Goal: Task Accomplishment & Management: Manage account settings

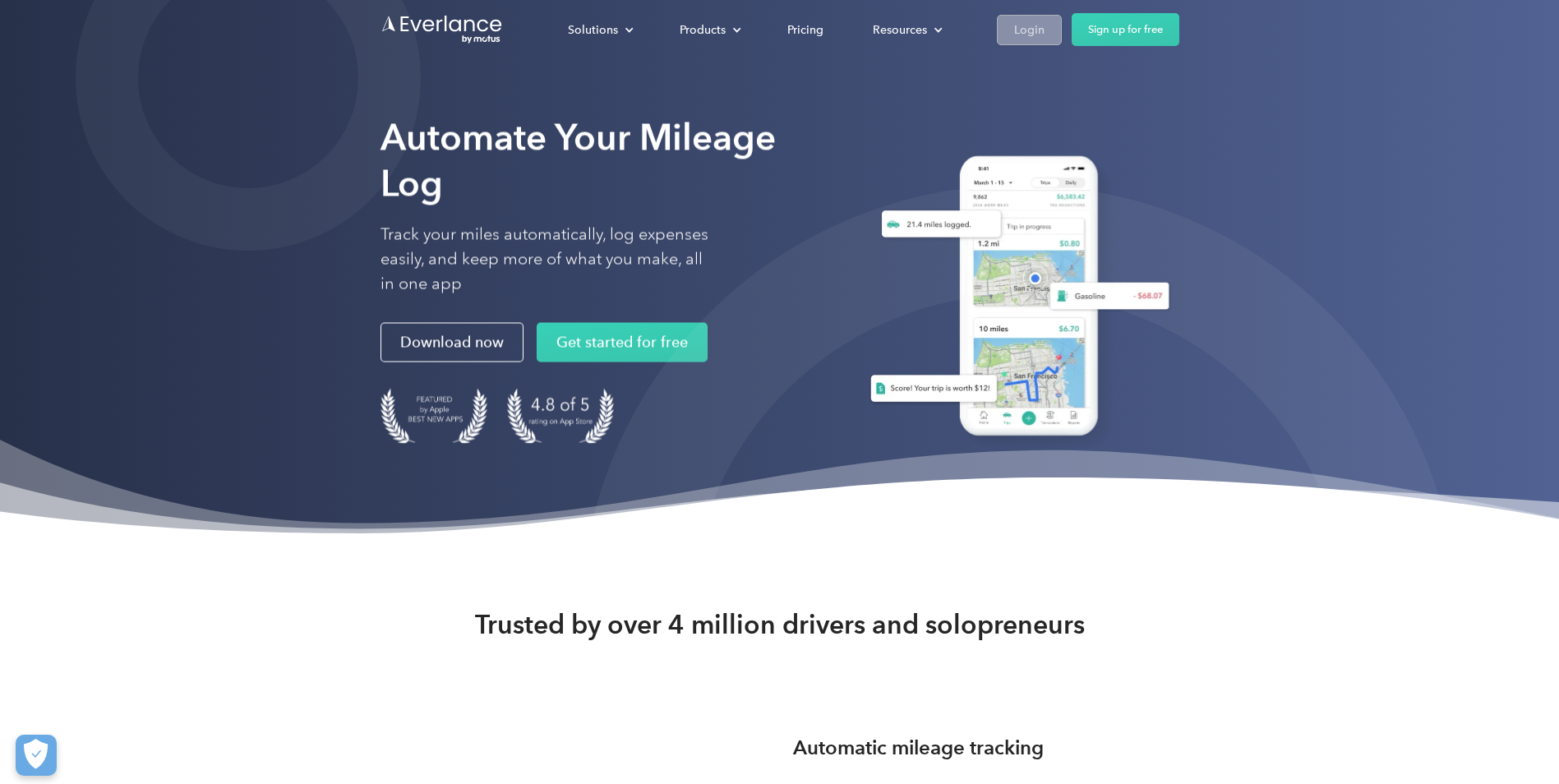
click at [1036, 30] on div "Login" at bounding box center [1029, 29] width 30 height 20
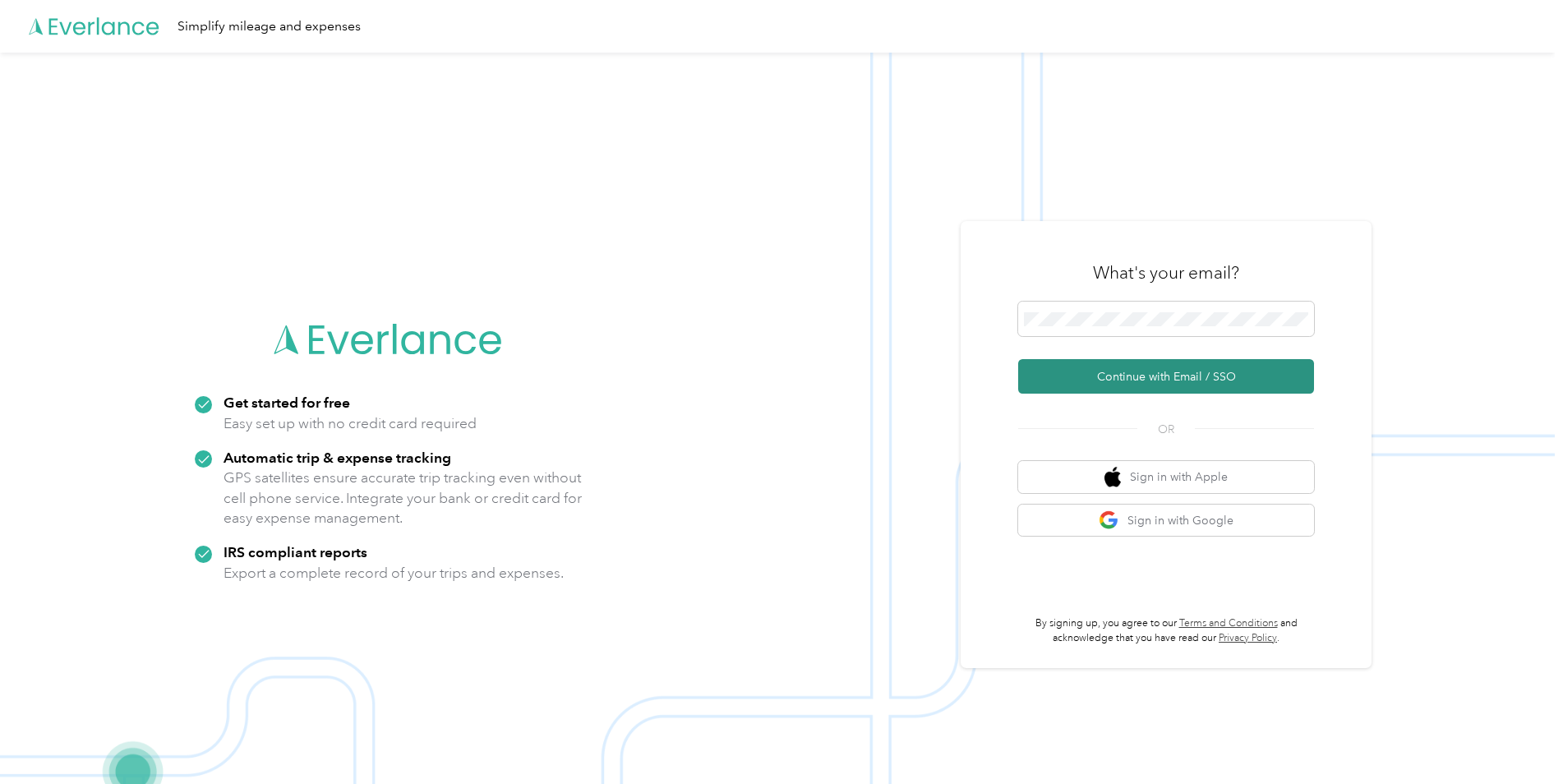
click at [1100, 374] on button "Continue with Email / SSO" at bounding box center [1165, 376] width 295 height 35
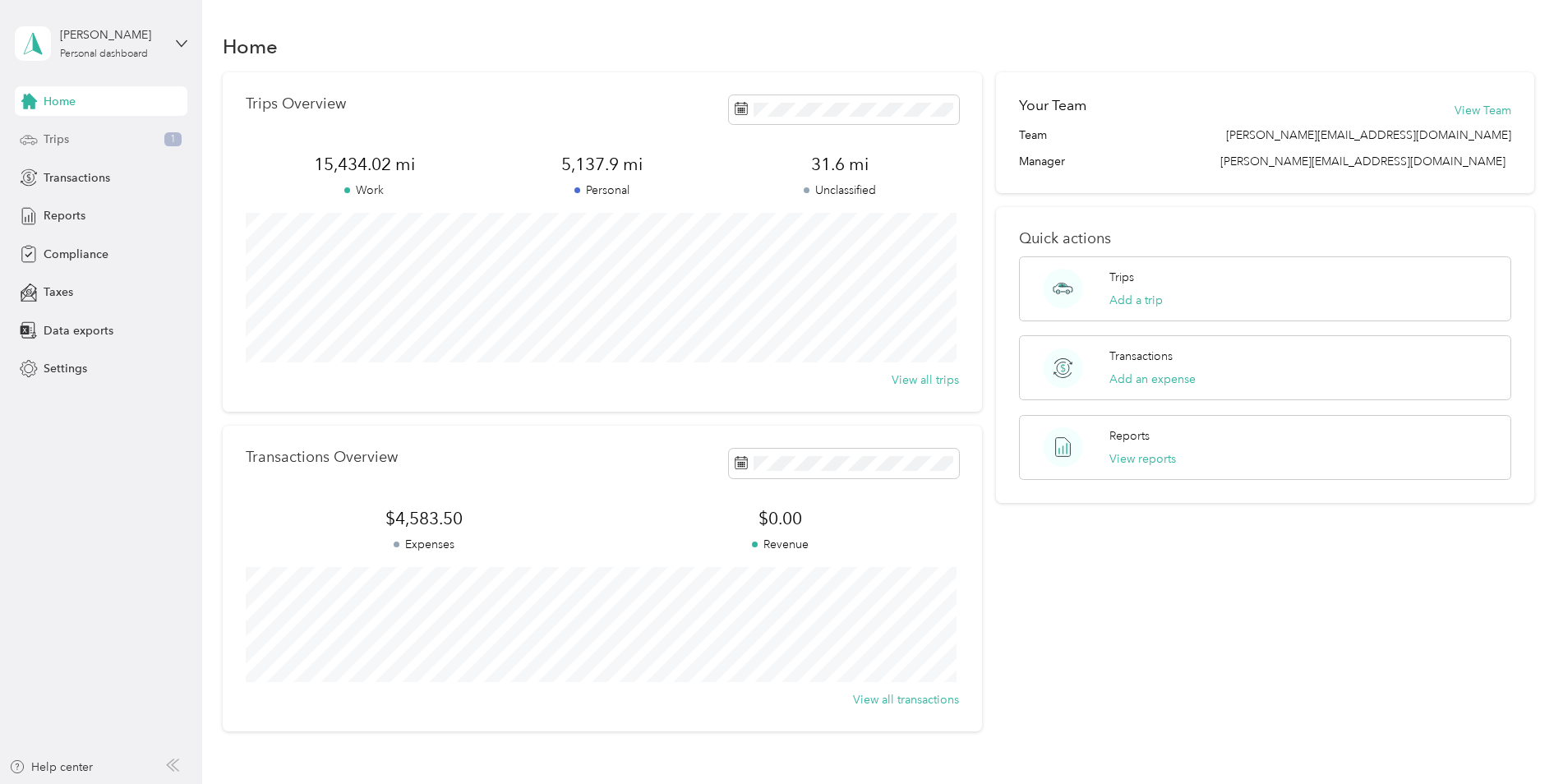
click at [45, 125] on div "Trips 1" at bounding box center [101, 140] width 173 height 29
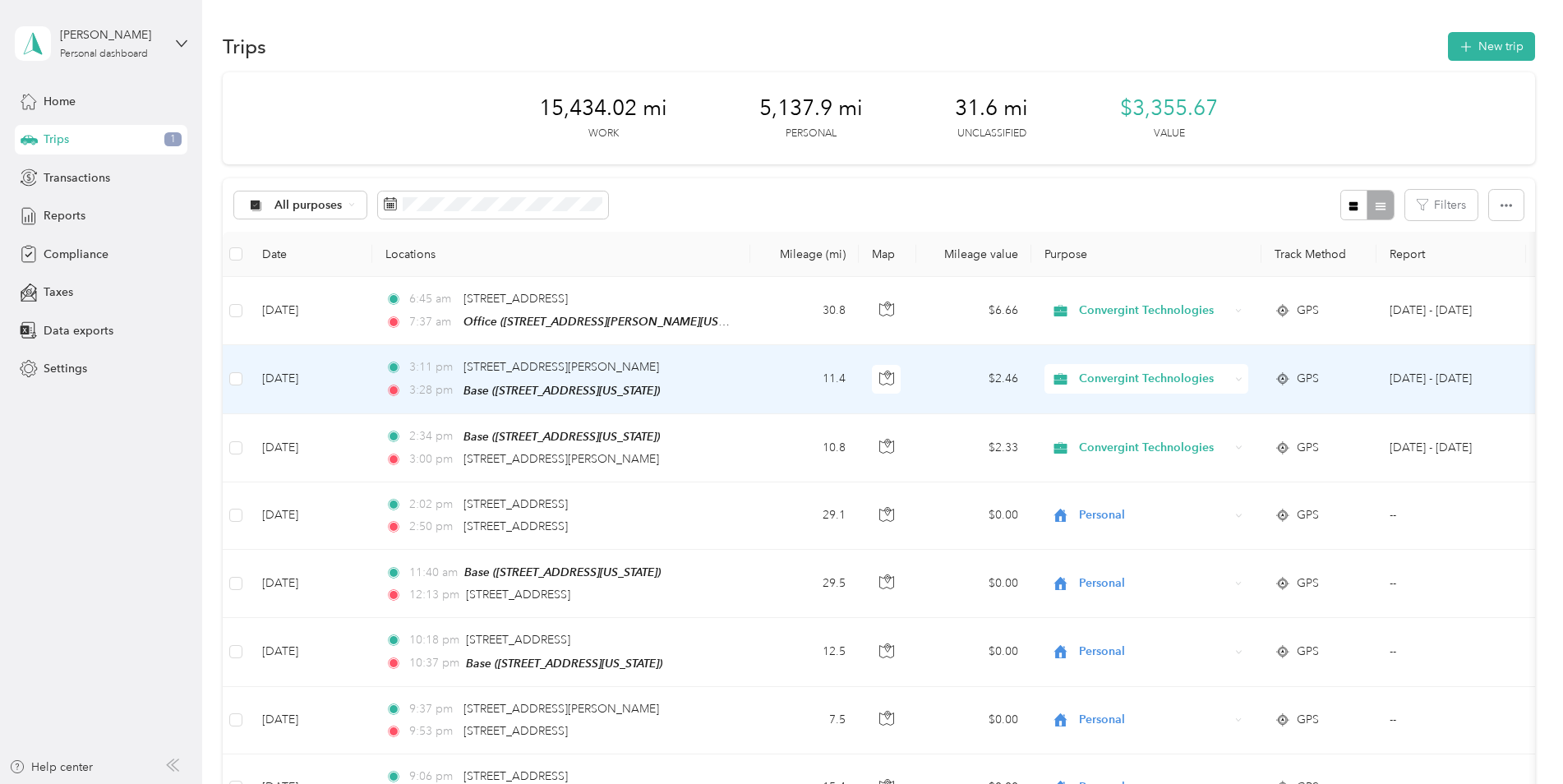
click at [1209, 380] on span "Convergint Technologies" at bounding box center [1153, 379] width 150 height 18
click at [1152, 439] on li "Personal" at bounding box center [1148, 437] width 207 height 29
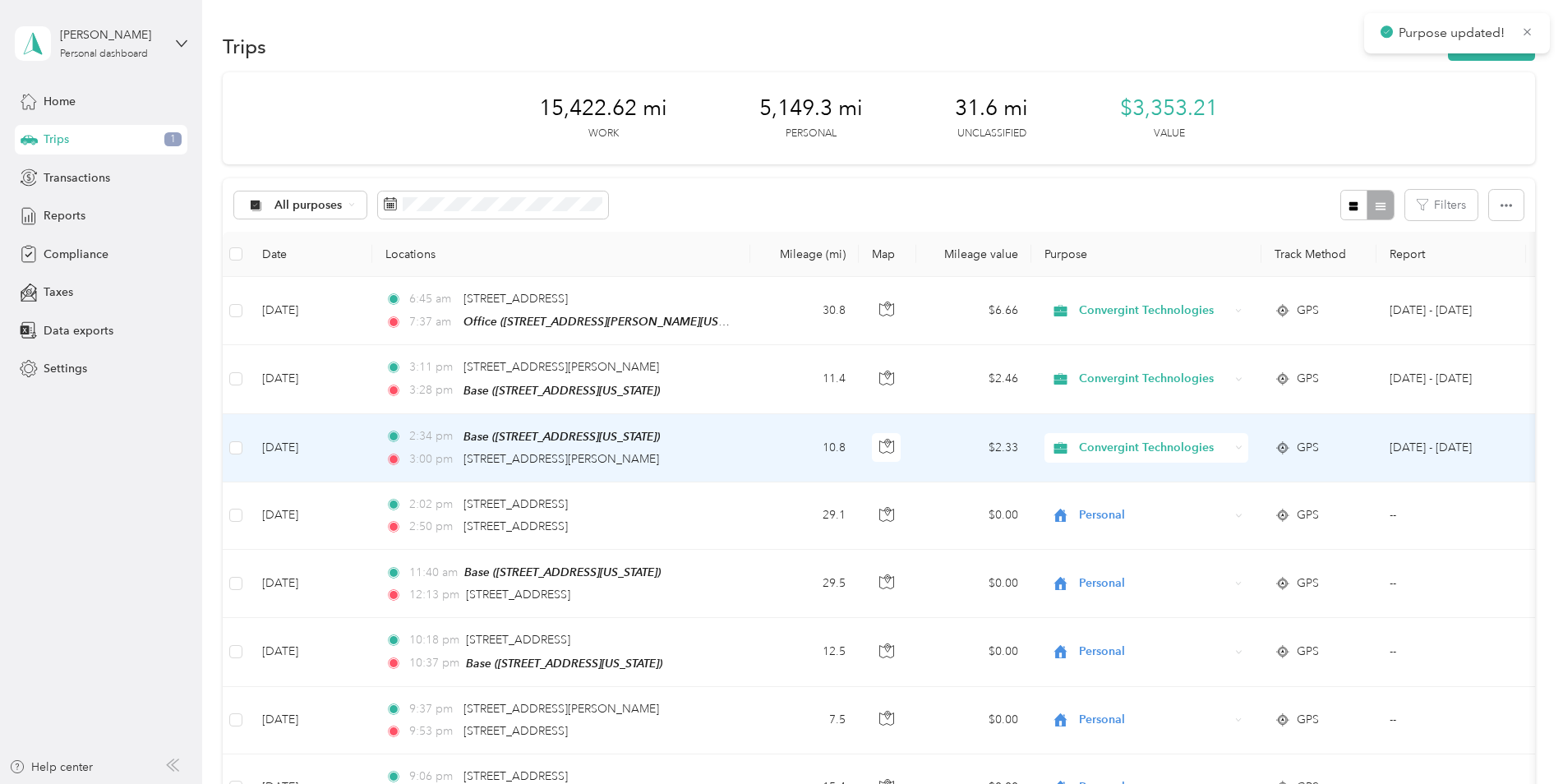
click at [1227, 441] on span "Convergint Technologies" at bounding box center [1153, 448] width 150 height 18
click at [1175, 509] on li "Personal" at bounding box center [1148, 504] width 207 height 29
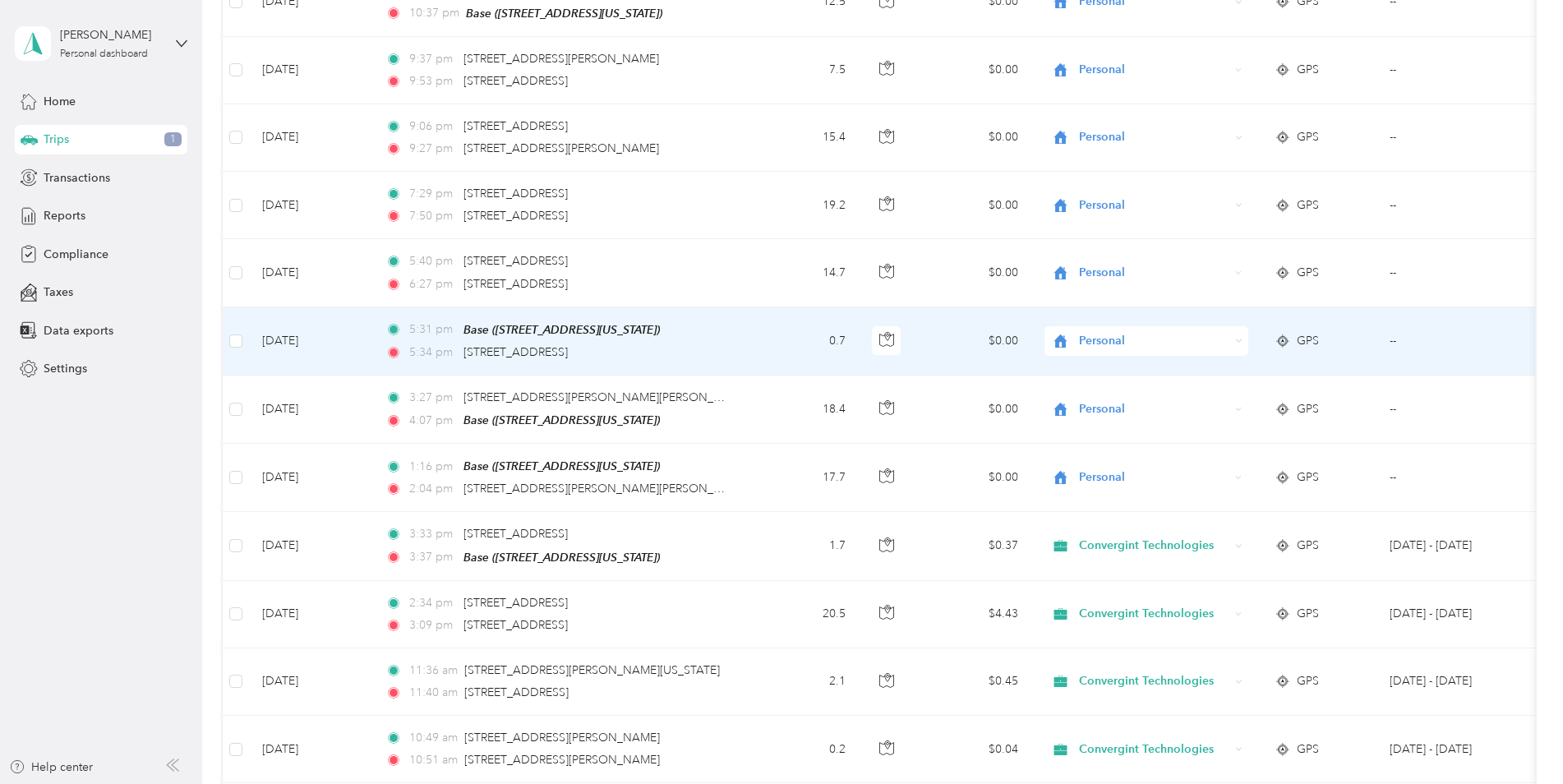
scroll to position [657, 0]
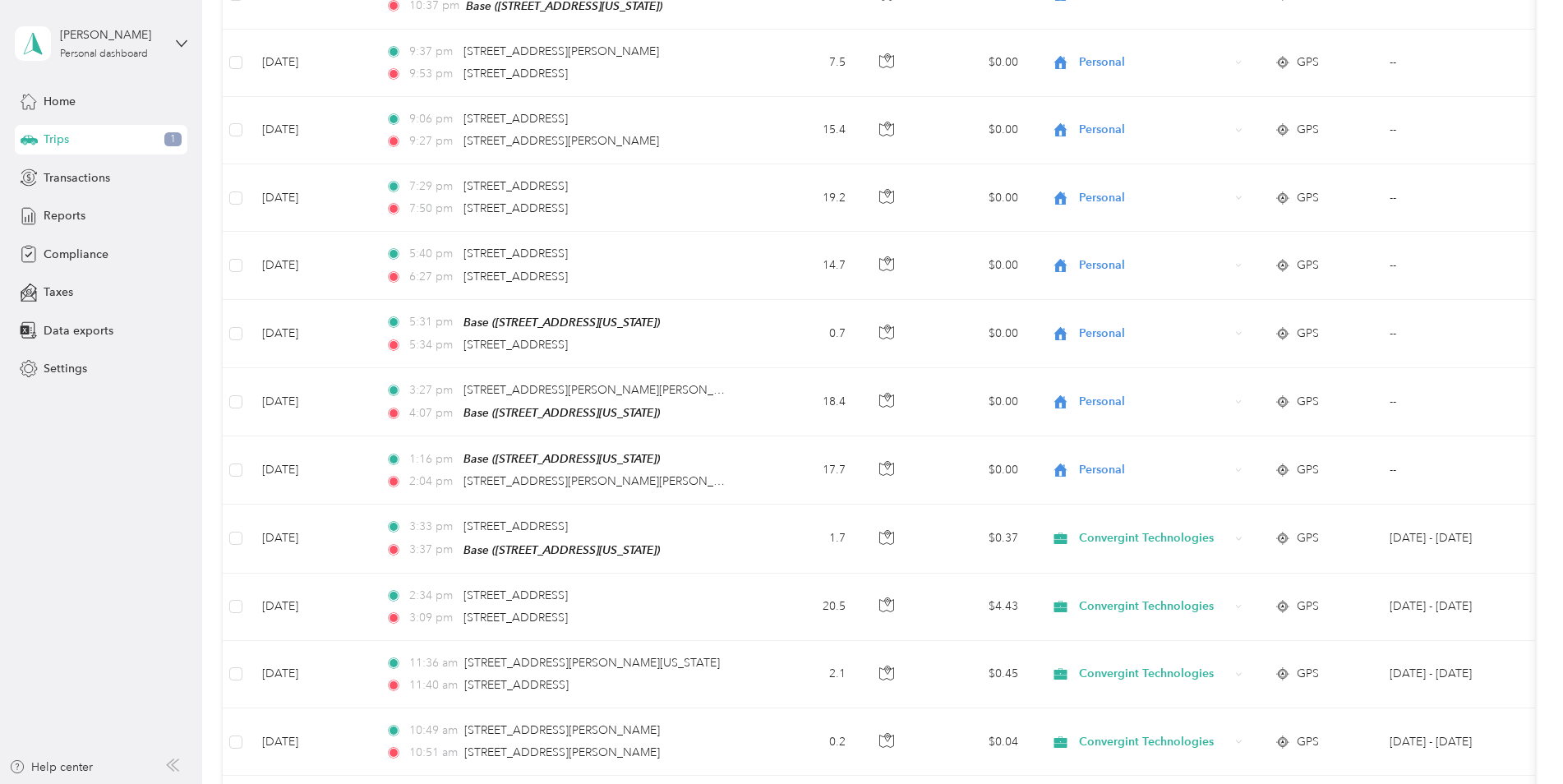
click at [34, 485] on aside "[PERSON_NAME] Personal dashboard Home Trips 1 Transactions Reports Compliance T…" at bounding box center [101, 392] width 203 height 784
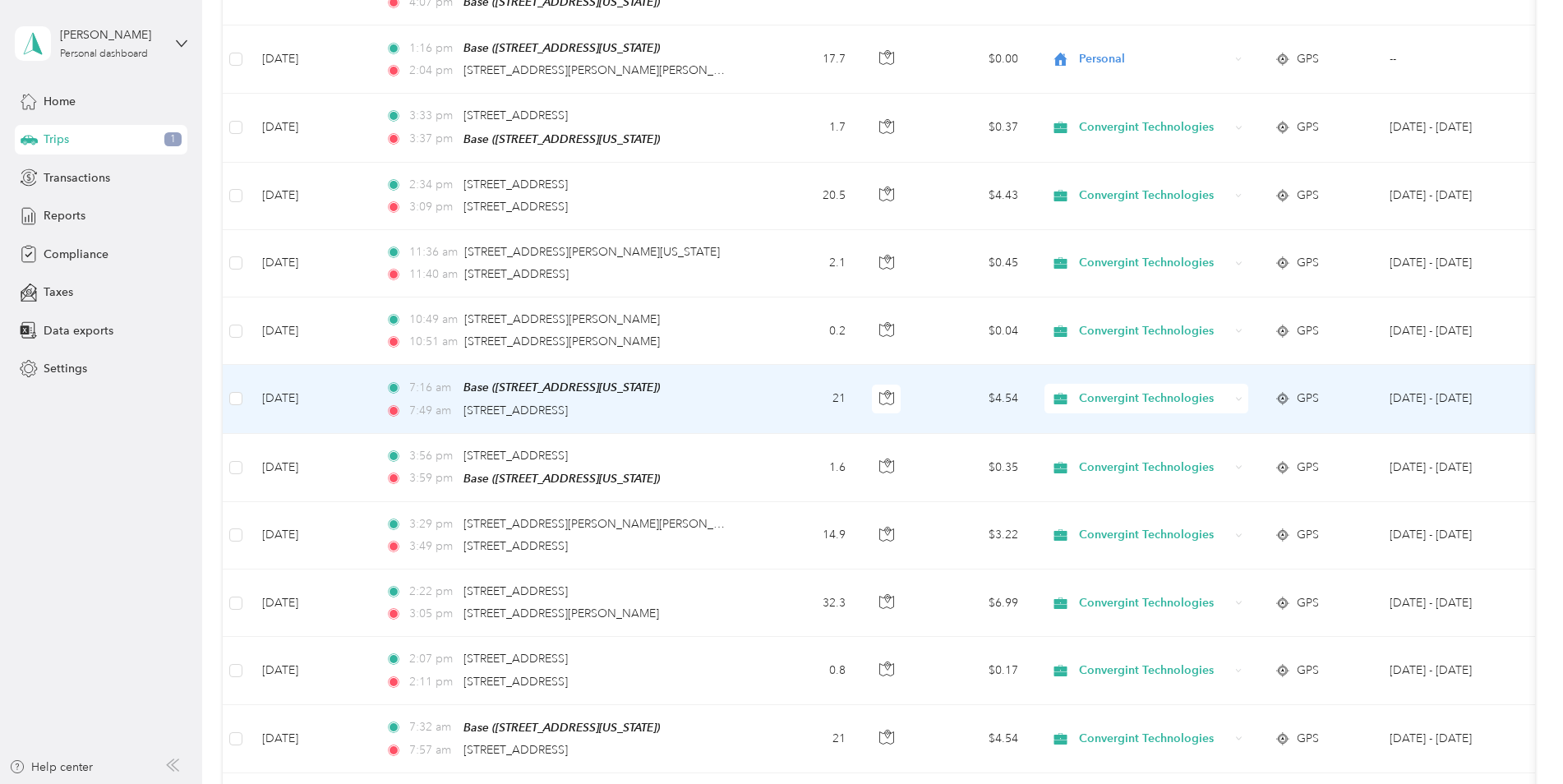
scroll to position [1150, 0]
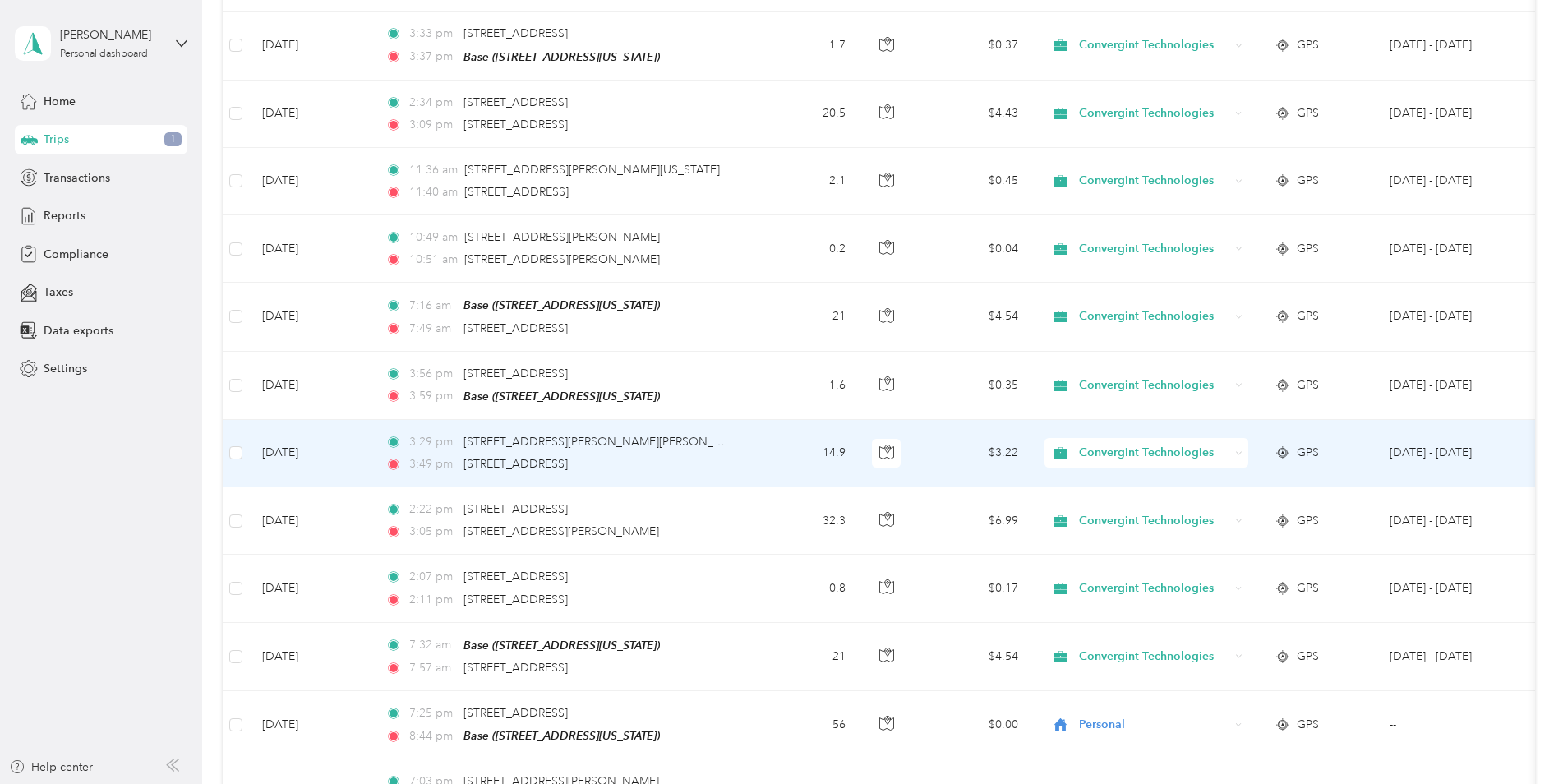
click at [1131, 444] on span "Convergint Technologies" at bounding box center [1153, 453] width 150 height 18
click at [1110, 495] on span "Personal" at bounding box center [1163, 503] width 156 height 17
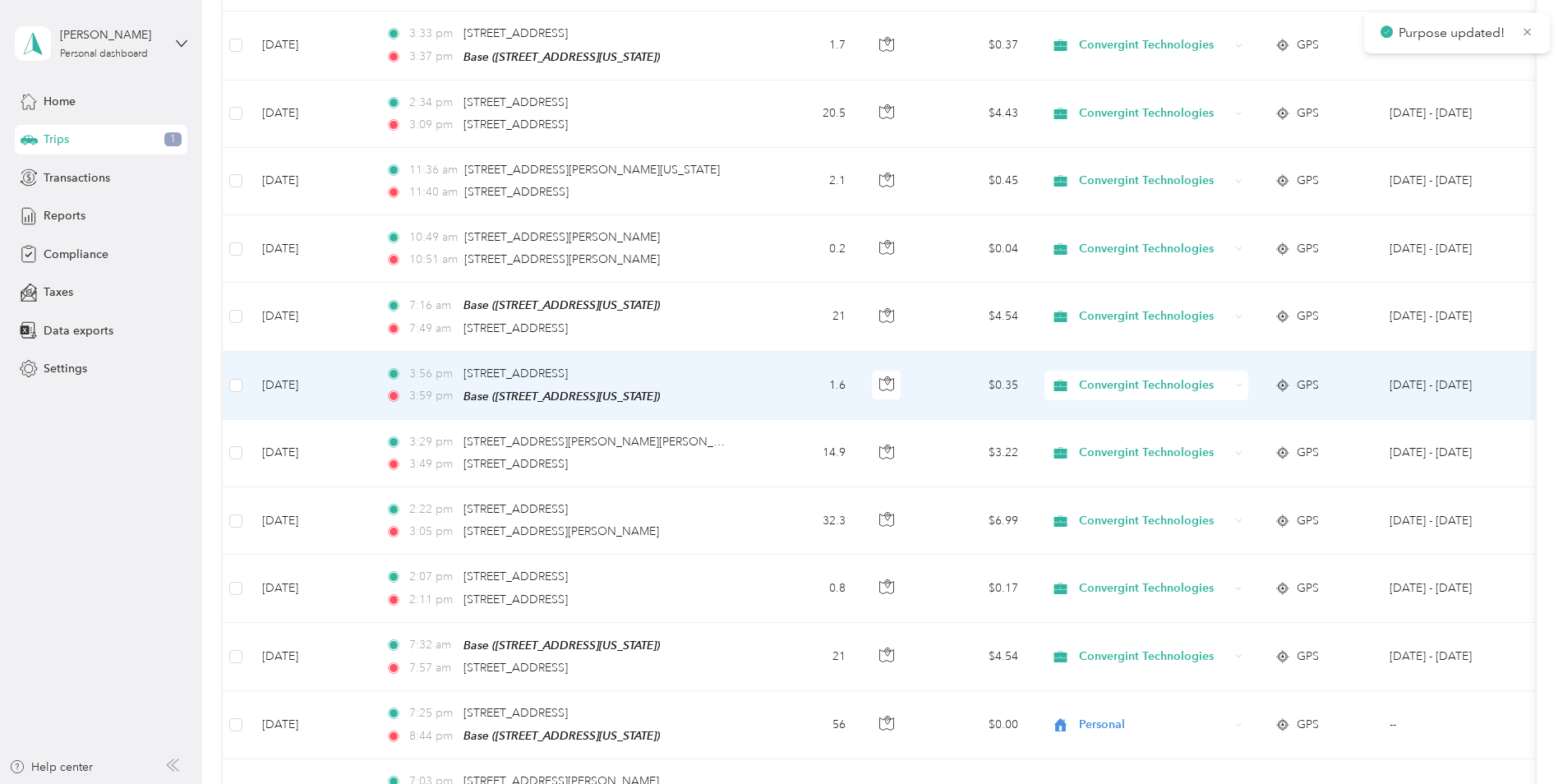
click at [1147, 376] on span "Convergint Technologies" at bounding box center [1153, 386] width 150 height 18
click at [1129, 433] on span "Personal" at bounding box center [1163, 435] width 156 height 17
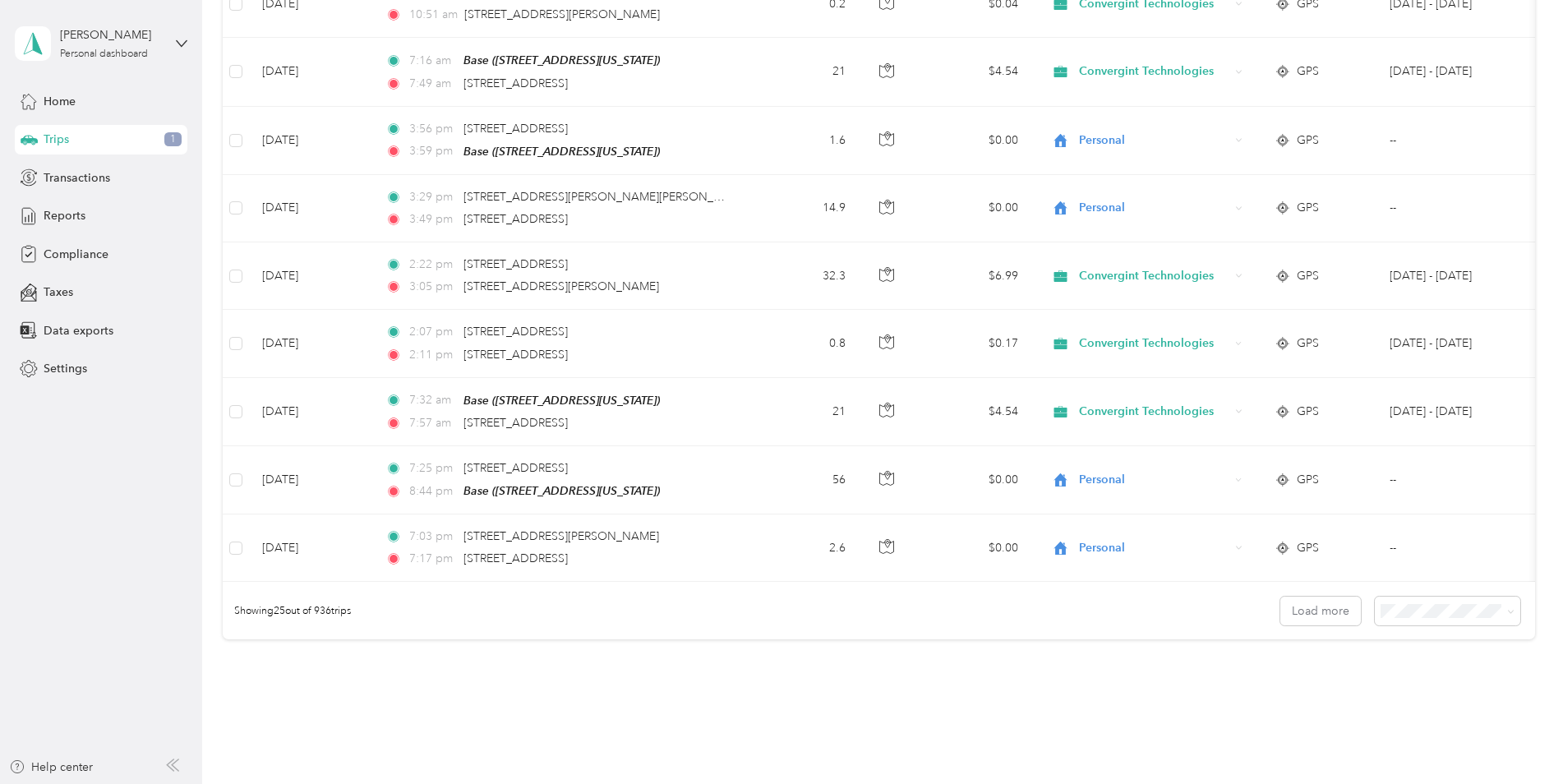
scroll to position [1397, 0]
click at [1432, 664] on span "50 per load" at bounding box center [1413, 670] width 61 height 14
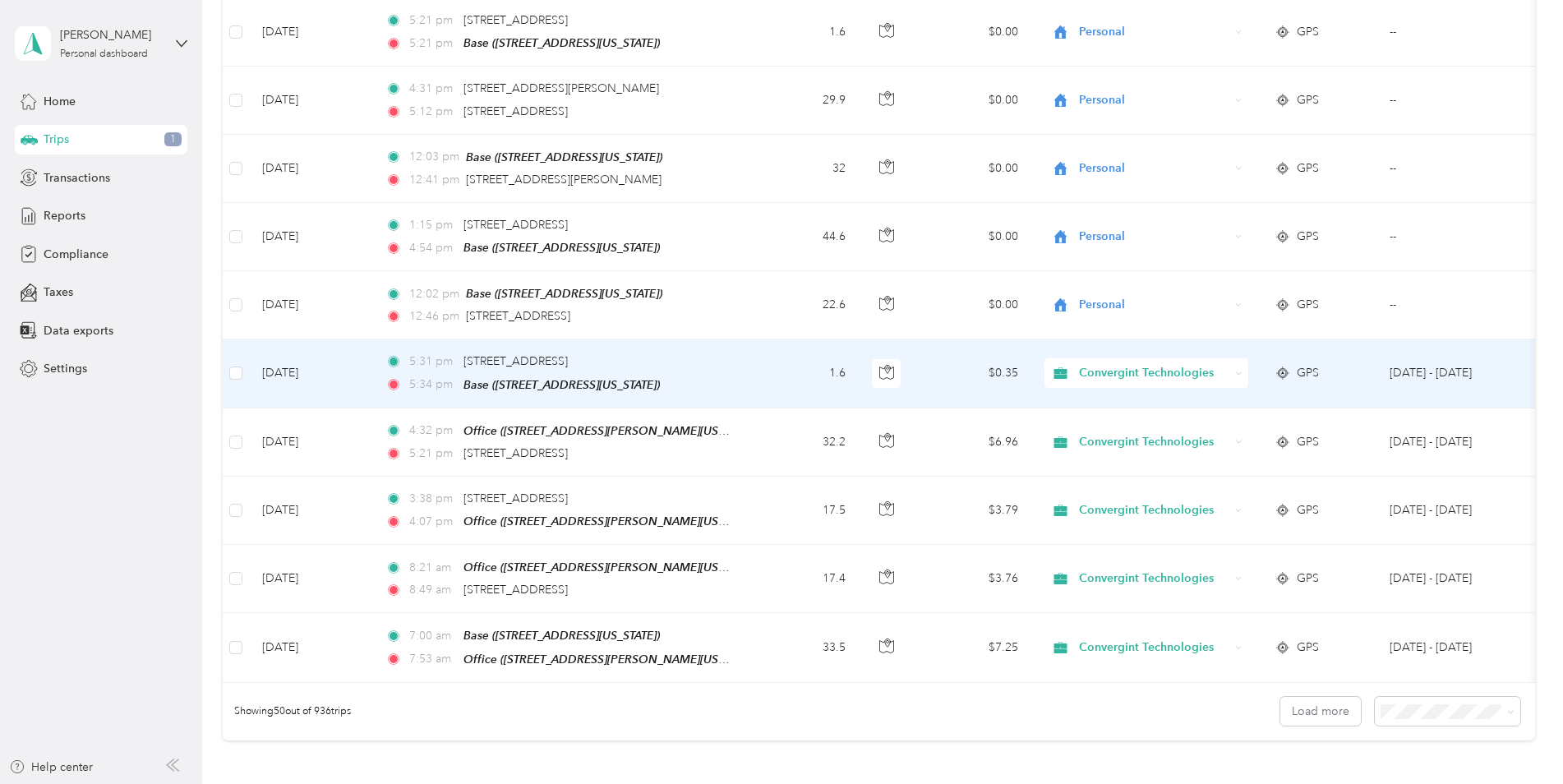
scroll to position [3040, 0]
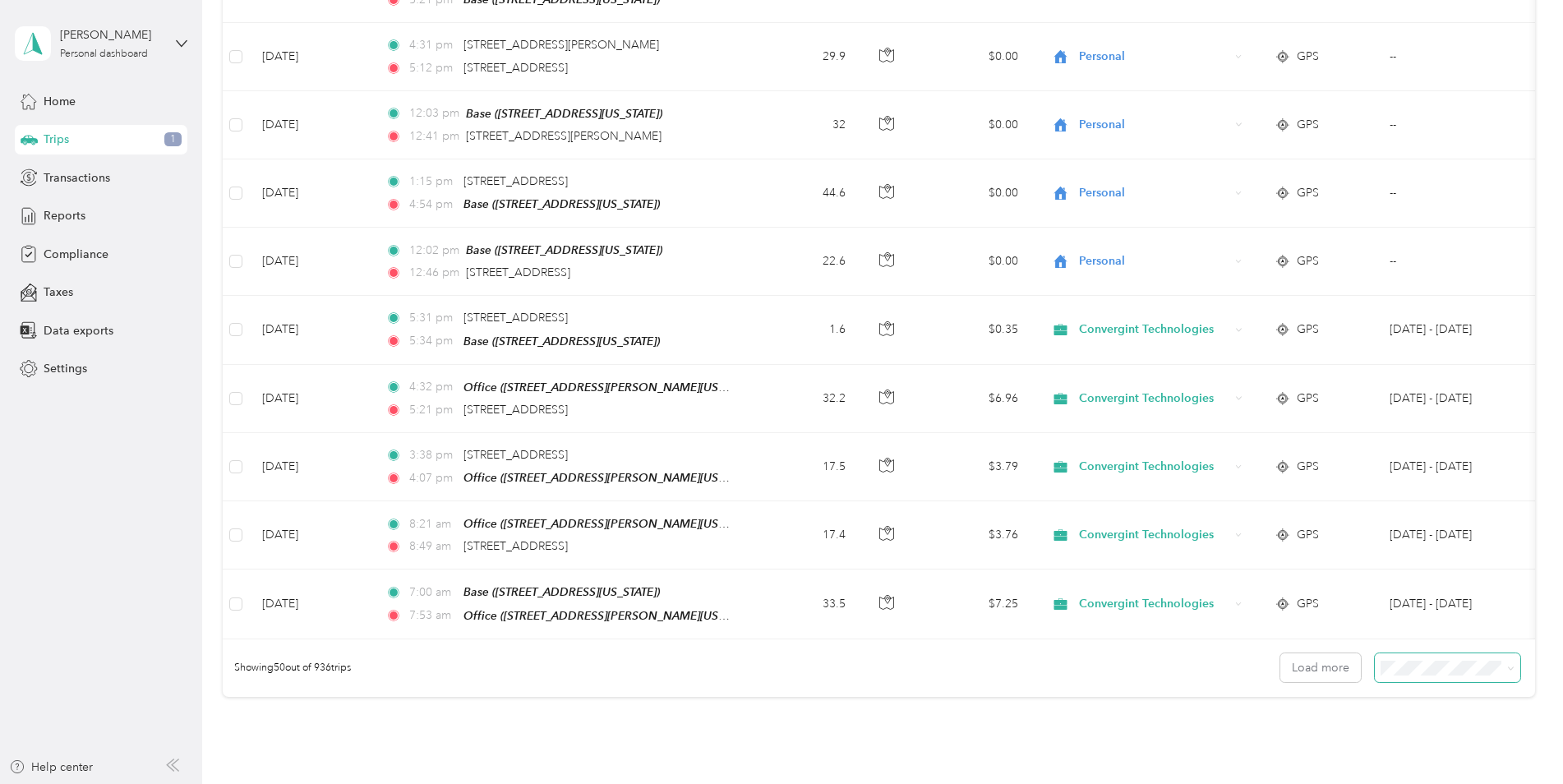
click at [1482, 653] on span at bounding box center [1448, 667] width 145 height 29
click at [1417, 741] on span "100 per load" at bounding box center [1416, 744] width 67 height 14
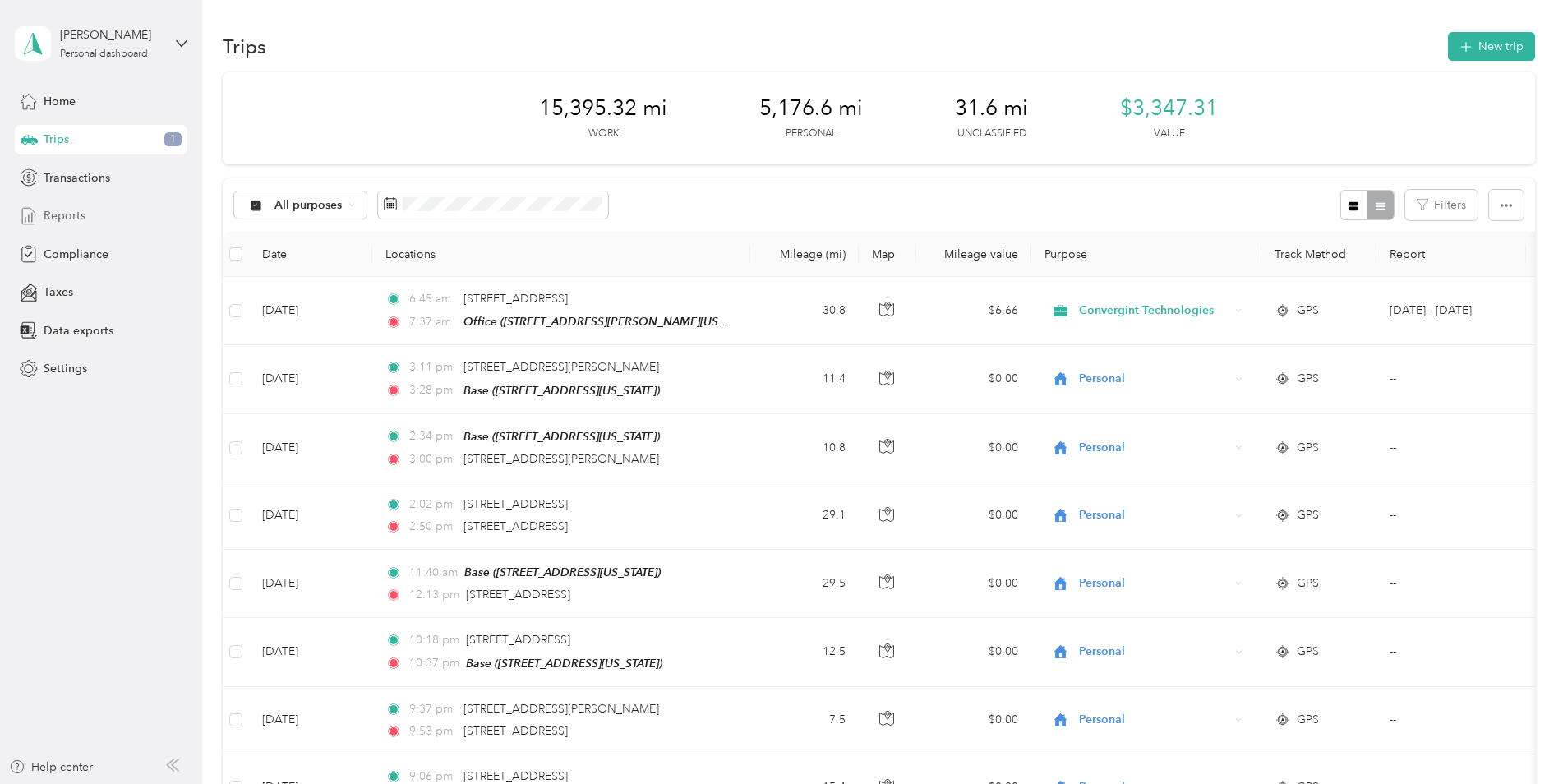
click at [61, 225] on div "Reports" at bounding box center [101, 216] width 173 height 29
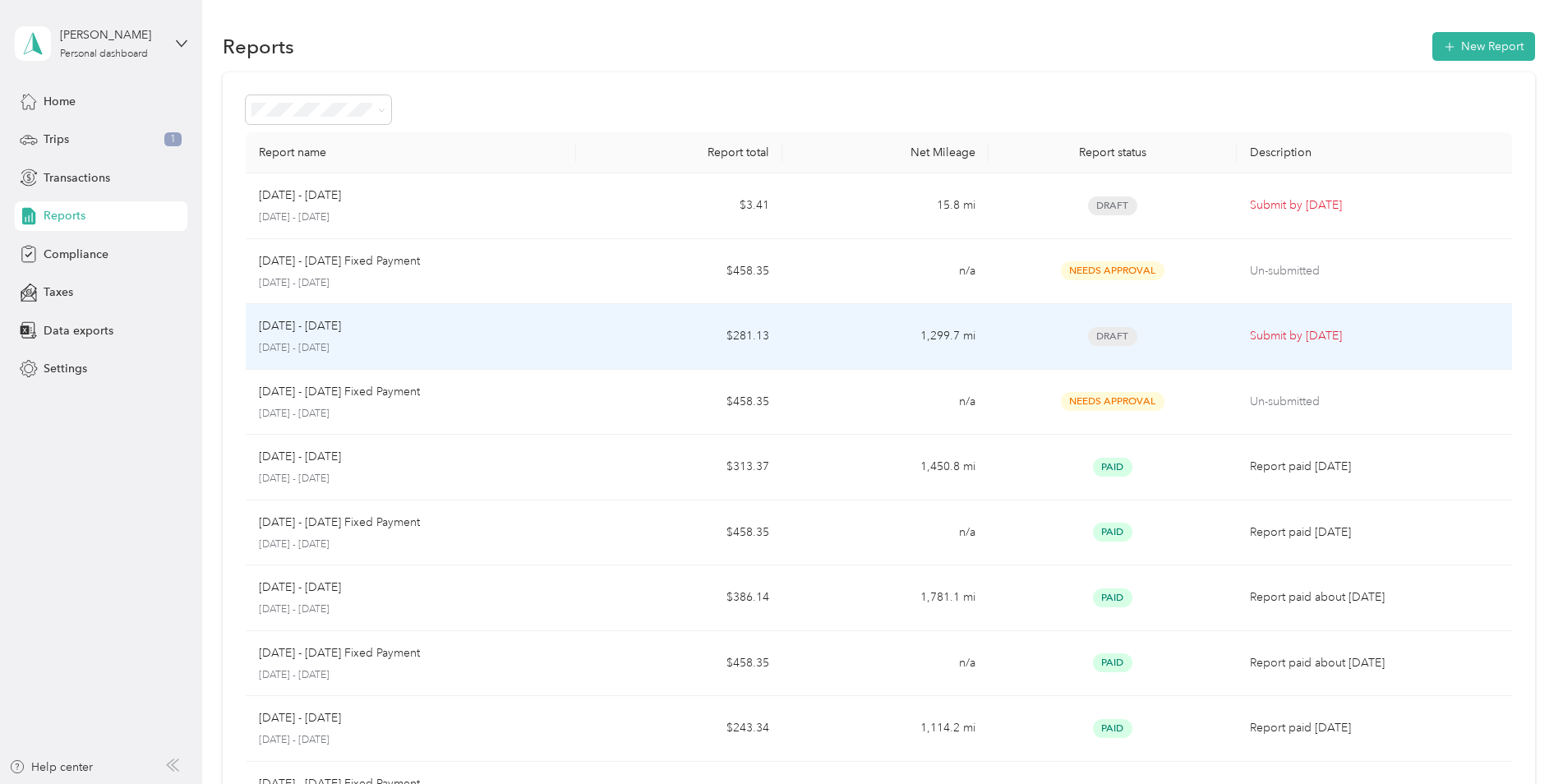
click at [1319, 331] on p "Submit by [DATE]" at bounding box center [1374, 336] width 249 height 18
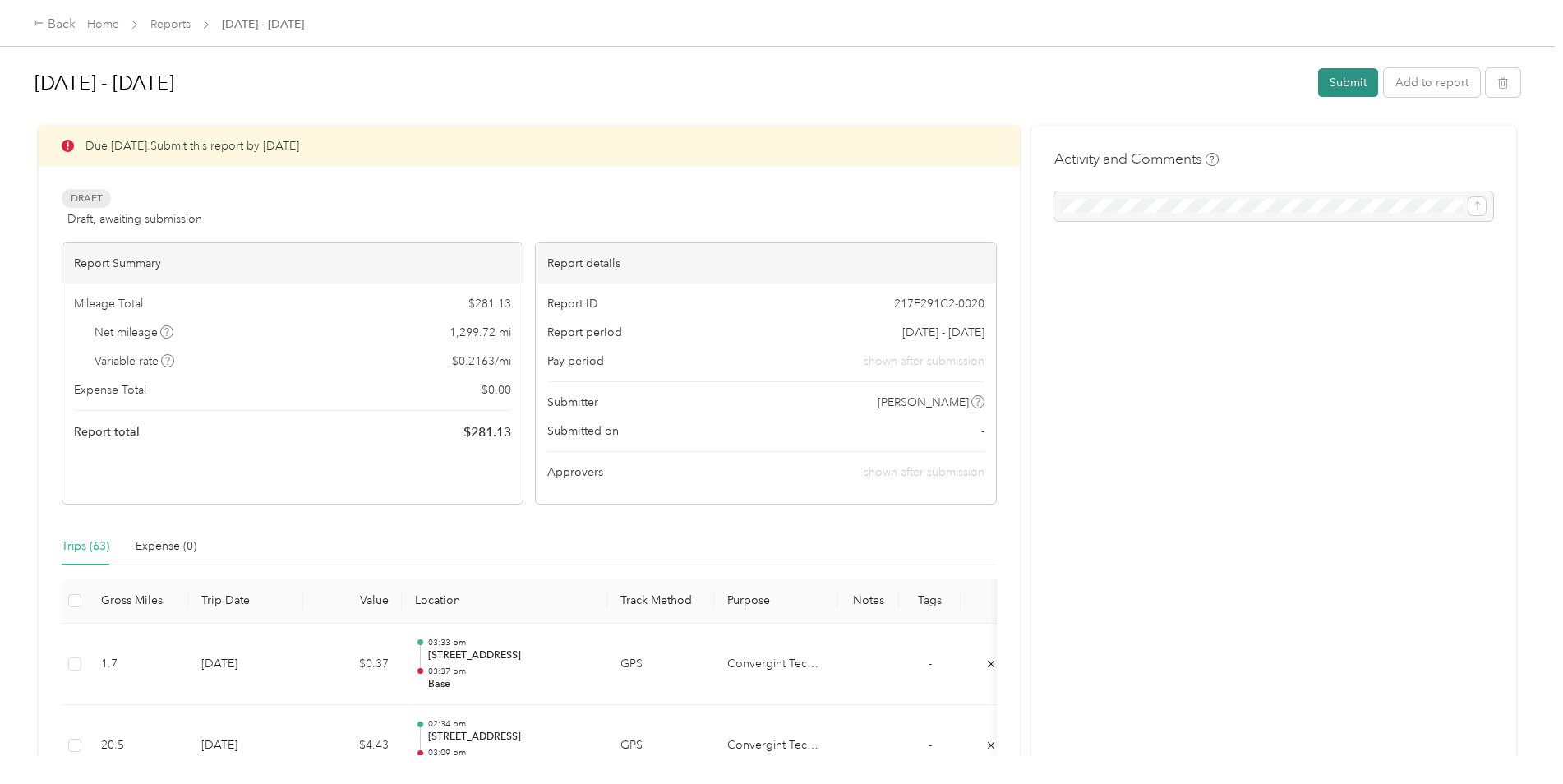
click at [1341, 79] on button "Submit" at bounding box center [1348, 82] width 60 height 29
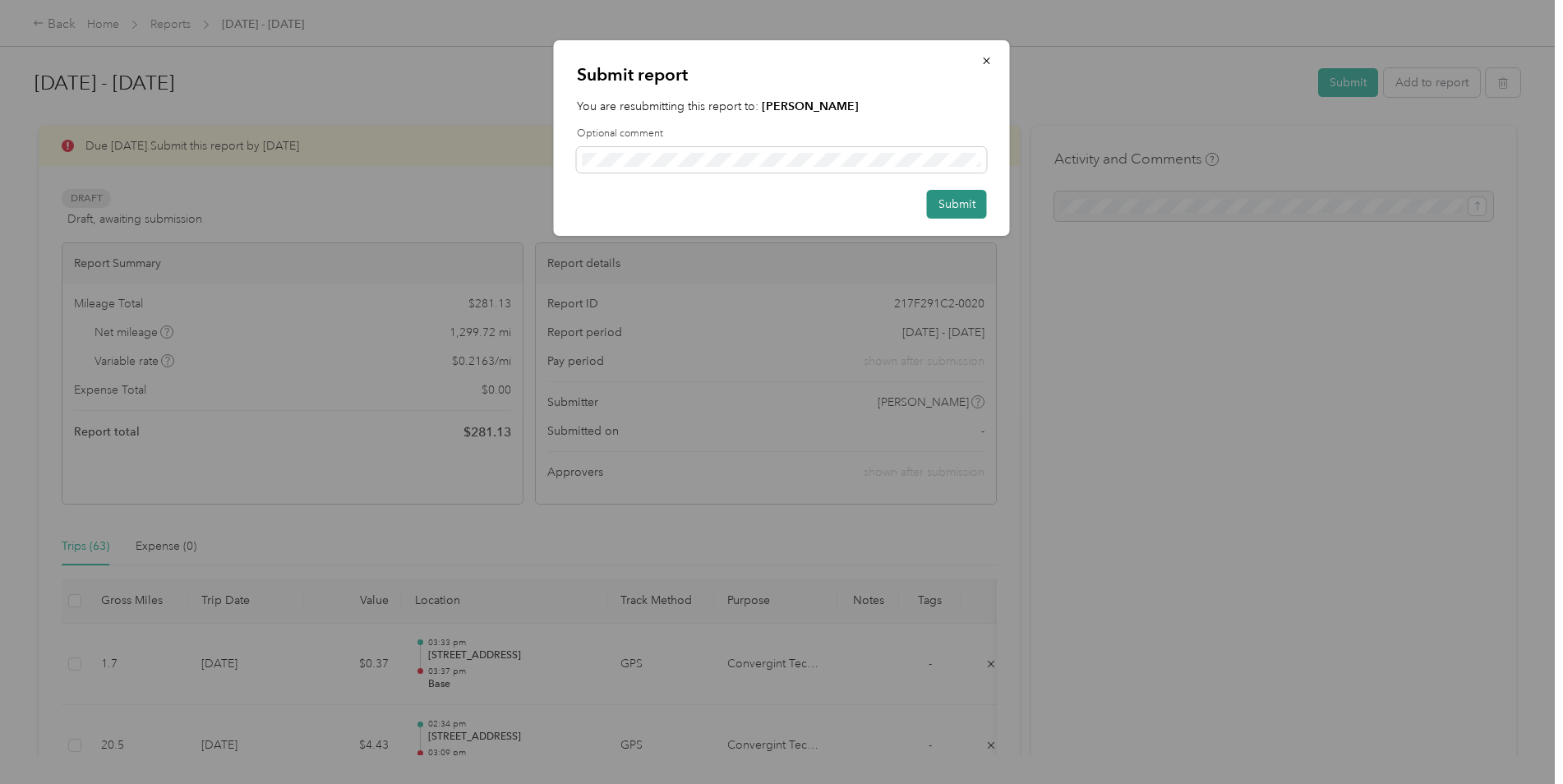
click at [962, 203] on button "Submit" at bounding box center [956, 203] width 60 height 29
